Goal: Task Accomplishment & Management: Complete application form

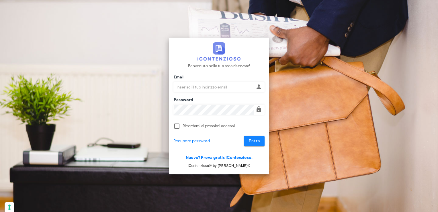
type input "avvocatobrunomaviglia@gmail.com"
click at [253, 139] on span "Entra" at bounding box center [255, 140] width 12 height 5
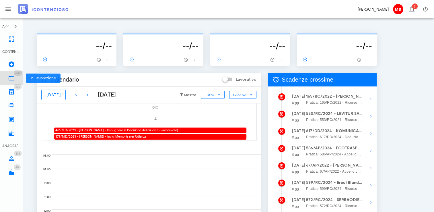
click at [16, 77] on link "643 In Lavorazione 643" at bounding box center [11, 78] width 23 height 14
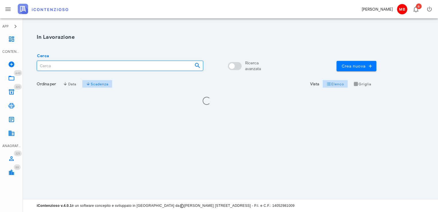
drag, startPoint x: 0, startPoint y: 0, endPoint x: 80, endPoint y: 67, distance: 104.7
click at [80, 67] on input "Cerca" at bounding box center [113, 66] width 153 height 10
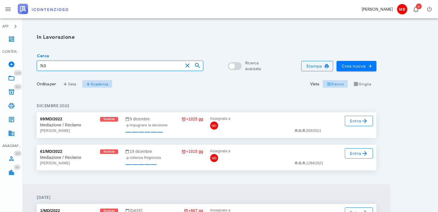
type input "765"
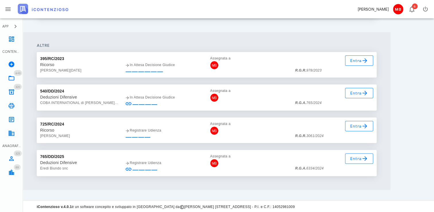
scroll to position [120, 0]
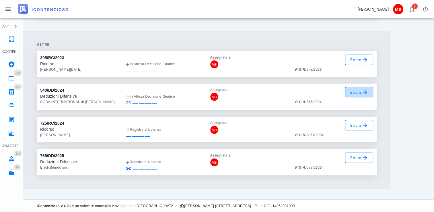
click at [362, 91] on icon at bounding box center [365, 92] width 7 height 7
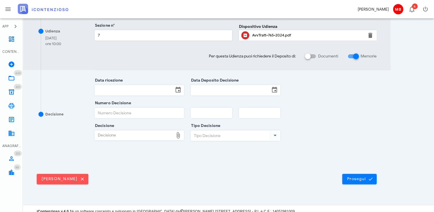
scroll to position [199, 0]
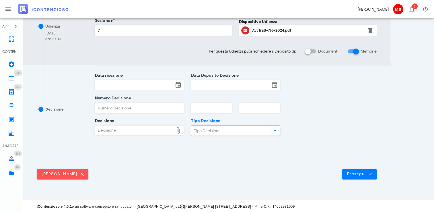
click at [197, 131] on input "Tipo Decisione" at bounding box center [230, 131] width 78 height 10
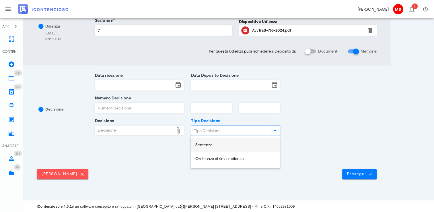
click at [202, 143] on div "Sentenza" at bounding box center [235, 145] width 80 height 5
type input "Sentenza"
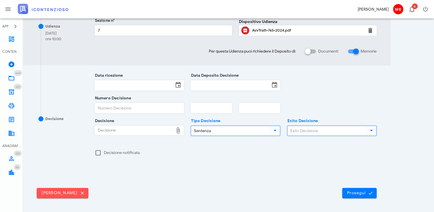
click at [315, 128] on input "Esito Decisione" at bounding box center [327, 131] width 78 height 10
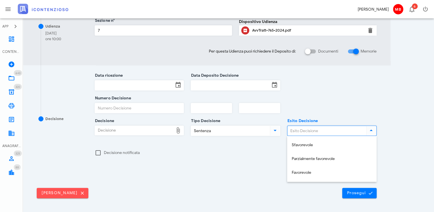
drag, startPoint x: 311, startPoint y: 145, endPoint x: 300, endPoint y: 143, distance: 10.9
click at [311, 145] on div "Sfavorevole" at bounding box center [332, 145] width 80 height 5
type input "Sfavorevole"
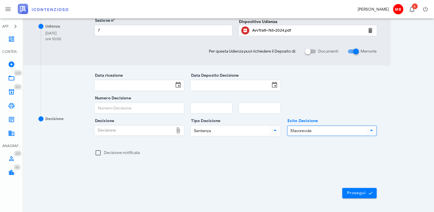
click at [151, 130] on div "Decisione" at bounding box center [134, 130] width 79 height 9
type input "C:\fakepath\Sentenza_RG_000765_2024_UD_14042025.pdf"
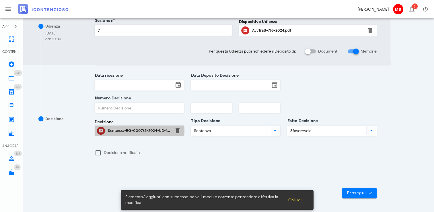
click at [142, 129] on div "Sentenza-RG-000765-2024-UD-14042025.pdf" at bounding box center [139, 130] width 63 height 5
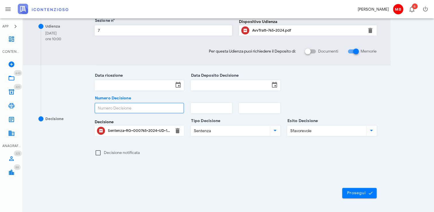
click at [112, 103] on input "Numero Decisione" at bounding box center [139, 108] width 89 height 10
type input "6566"
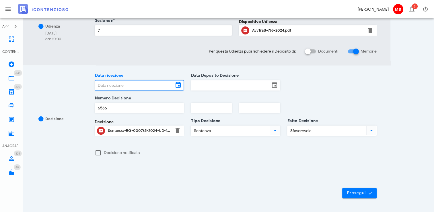
click at [124, 88] on input "Data ricezione" at bounding box center [134, 85] width 79 height 10
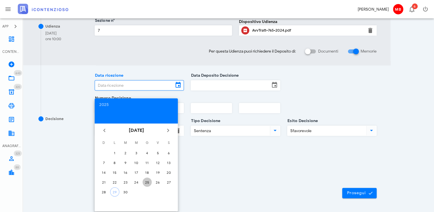
drag, startPoint x: 146, startPoint y: 181, endPoint x: 163, endPoint y: 170, distance: 19.7
click at [146, 180] on div "25" at bounding box center [147, 182] width 9 height 4
type input "25/09/2025"
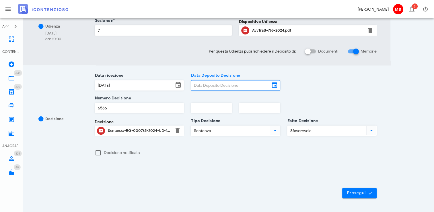
click at [213, 84] on input "Data Deposito Decisione" at bounding box center [230, 85] width 79 height 10
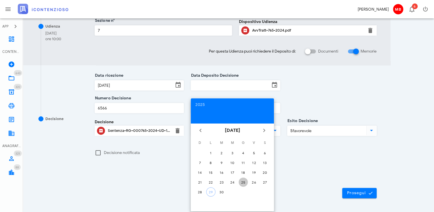
click at [243, 181] on div "25" at bounding box center [243, 182] width 9 height 4
type input "25/09/2025"
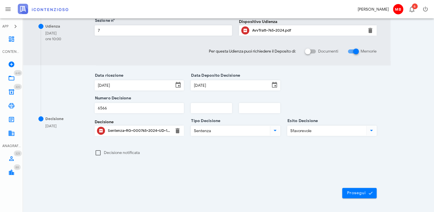
drag, startPoint x: 202, startPoint y: 114, endPoint x: 201, endPoint y: 110, distance: 3.2
click at [202, 114] on div at bounding box center [211, 116] width 41 height 4
click at [201, 110] on input "text" at bounding box center [211, 108] width 41 height 10
type input "2025"
click at [358, 196] on button "Prosegui" at bounding box center [359, 193] width 34 height 10
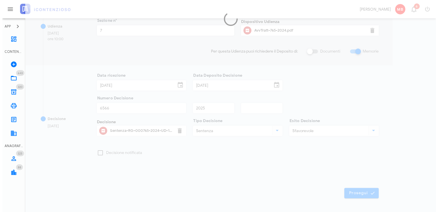
scroll to position [0, 0]
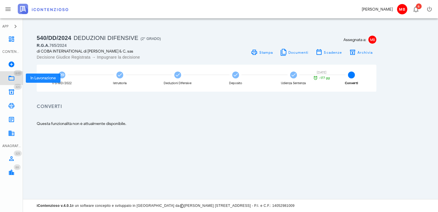
click at [11, 78] on icon at bounding box center [11, 78] width 7 height 7
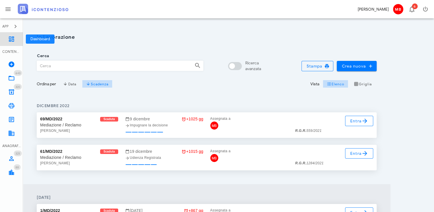
click at [7, 39] on link "Dashboard" at bounding box center [11, 39] width 23 height 14
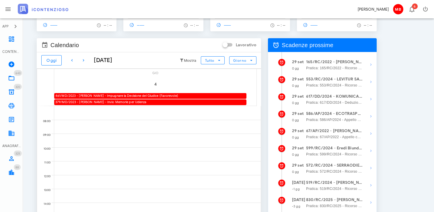
scroll to position [57, 0]
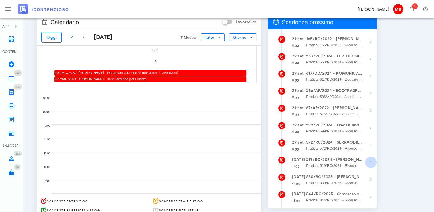
click at [371, 163] on icon "button" at bounding box center [371, 162] width 7 height 7
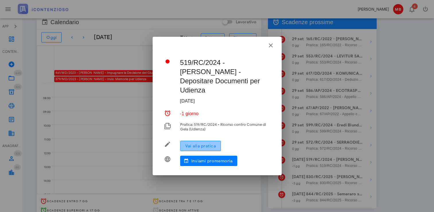
click at [209, 141] on button "Vai alla pratica" at bounding box center [200, 146] width 41 height 10
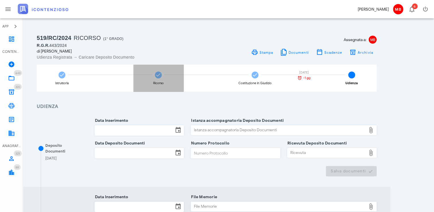
click at [161, 75] on span at bounding box center [158, 74] width 7 height 7
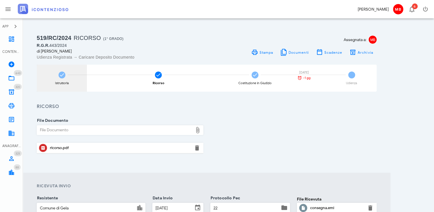
click at [64, 80] on div "Istruttoria" at bounding box center [62, 78] width 50 height 27
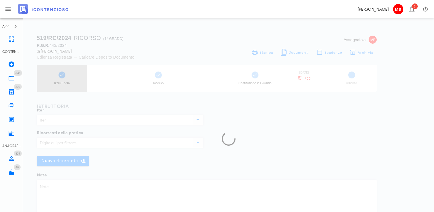
type input "Ricorso"
type textarea "Accertamento Tasi 2018 n. 2228 notificato 5.1.2024"
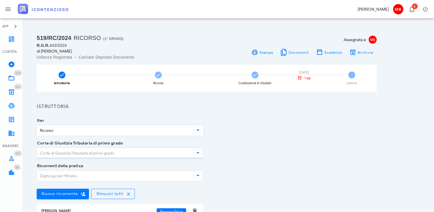
type input "Caltanissetta"
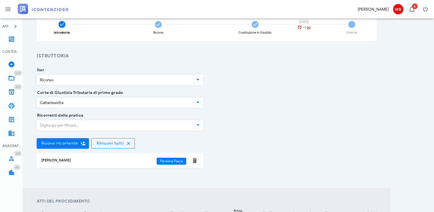
scroll to position [57, 0]
